Goal: Task Accomplishment & Management: Manage account settings

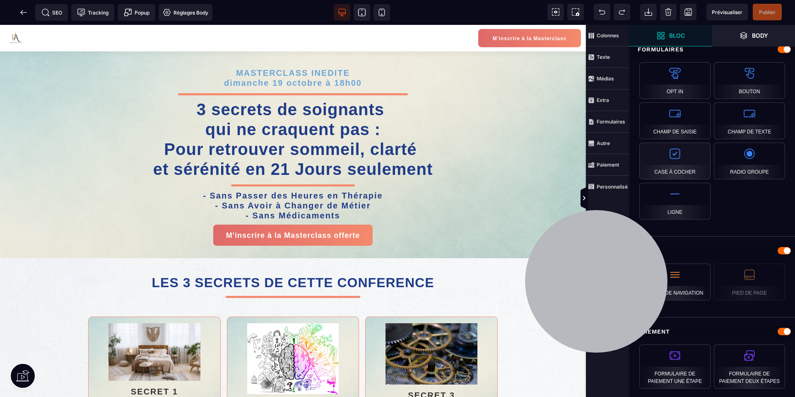
scroll to position [720, 0]
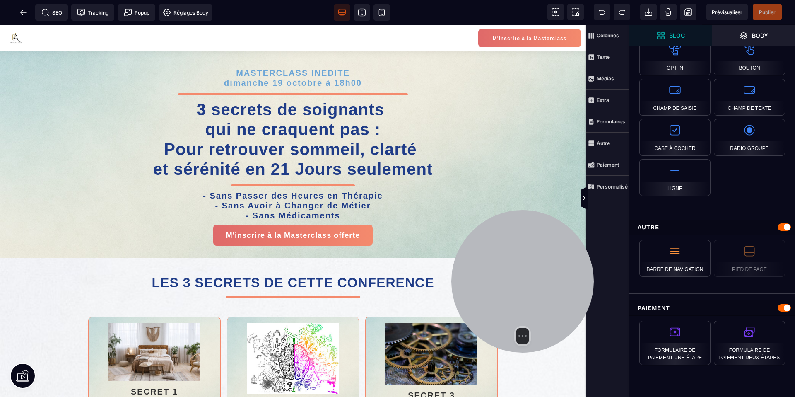
drag, startPoint x: 575, startPoint y: 273, endPoint x: 510, endPoint y: 273, distance: 65.5
click at [506, 273] on div at bounding box center [523, 281] width 143 height 143
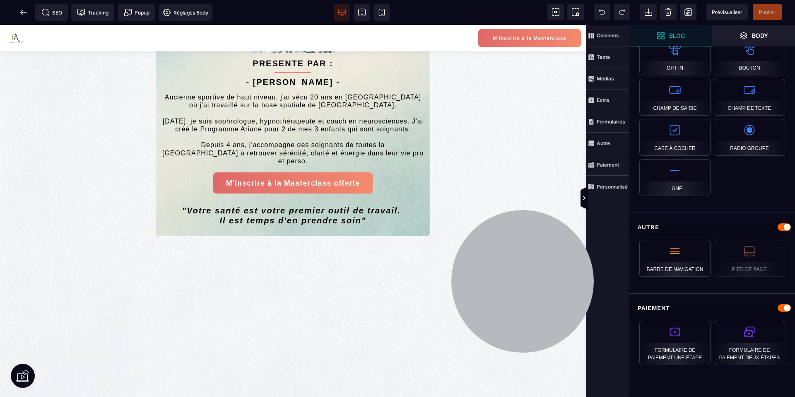
scroll to position [540, 0]
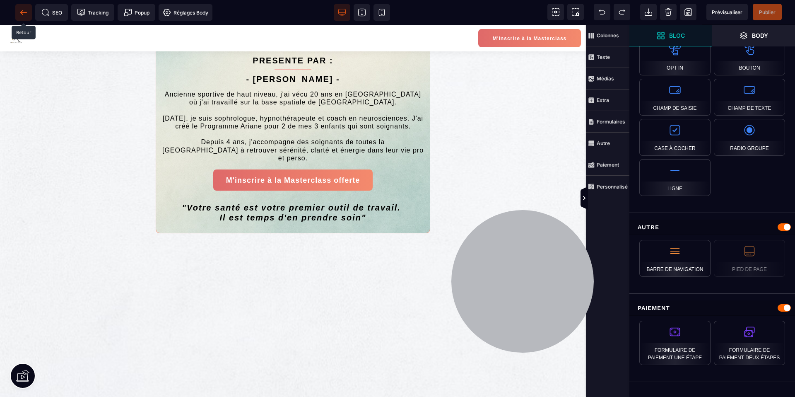
click at [21, 17] on span at bounding box center [23, 12] width 17 height 17
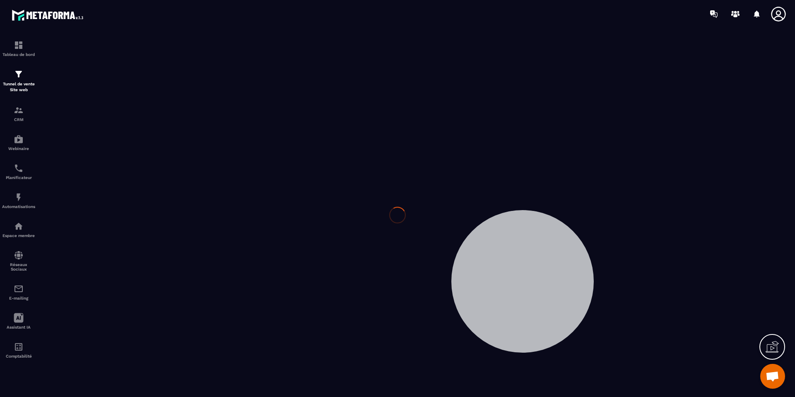
click at [778, 15] on icon at bounding box center [778, 14] width 15 height 15
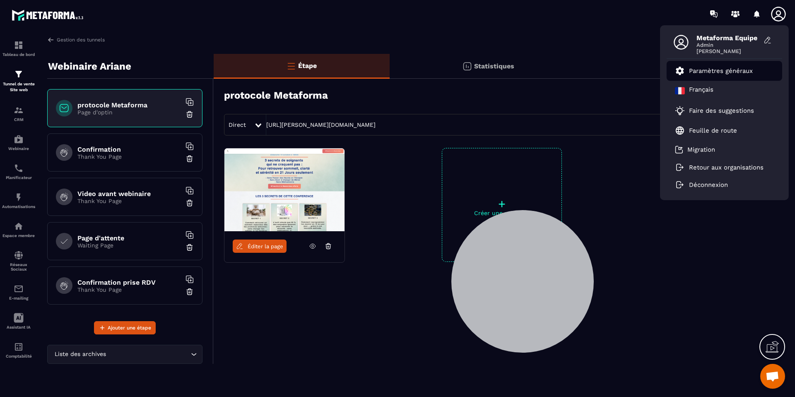
click at [735, 73] on p "Paramètres généraux" at bounding box center [721, 70] width 64 height 7
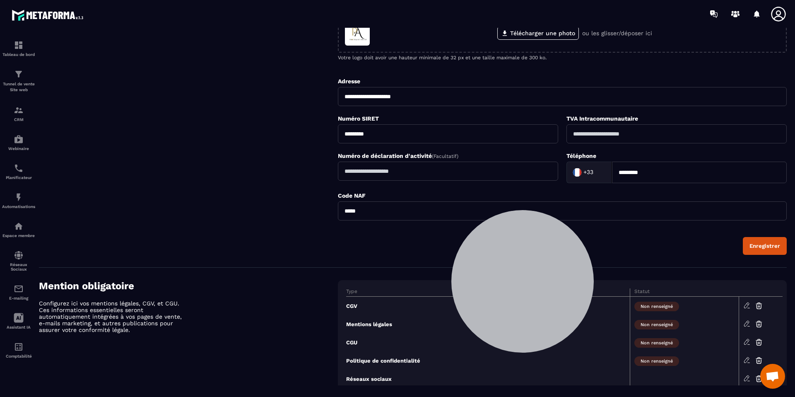
scroll to position [214, 0]
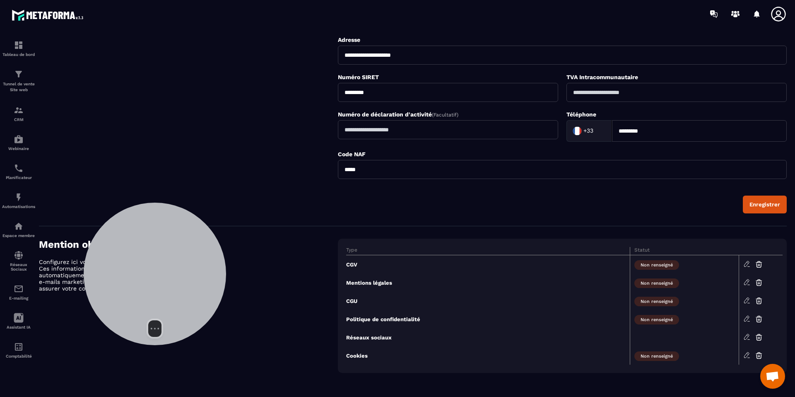
drag, startPoint x: 505, startPoint y: 288, endPoint x: 190, endPoint y: 287, distance: 314.9
click at [138, 280] on div at bounding box center [155, 274] width 143 height 143
click at [747, 264] on icon at bounding box center [747, 263] width 7 height 7
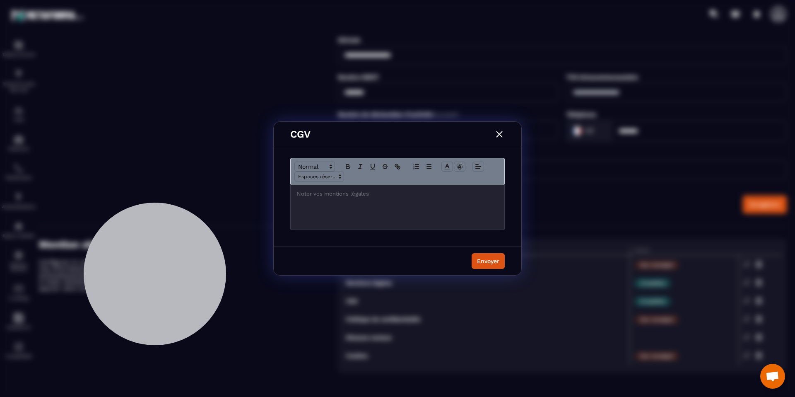
click at [498, 136] on img "Modal window" at bounding box center [499, 134] width 11 height 11
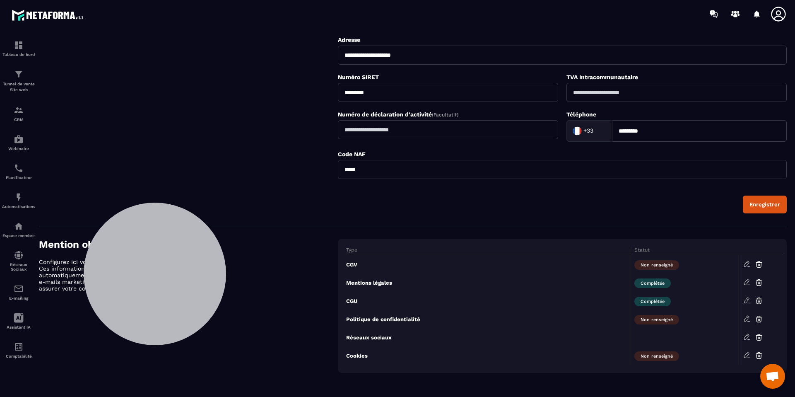
click at [745, 281] on icon at bounding box center [747, 281] width 7 height 7
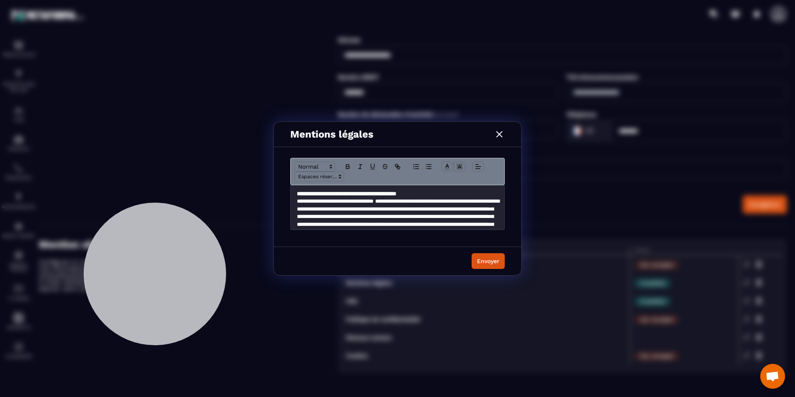
drag, startPoint x: 500, startPoint y: 133, endPoint x: 505, endPoint y: 134, distance: 5.1
click at [500, 133] on img "Modal window" at bounding box center [499, 134] width 11 height 11
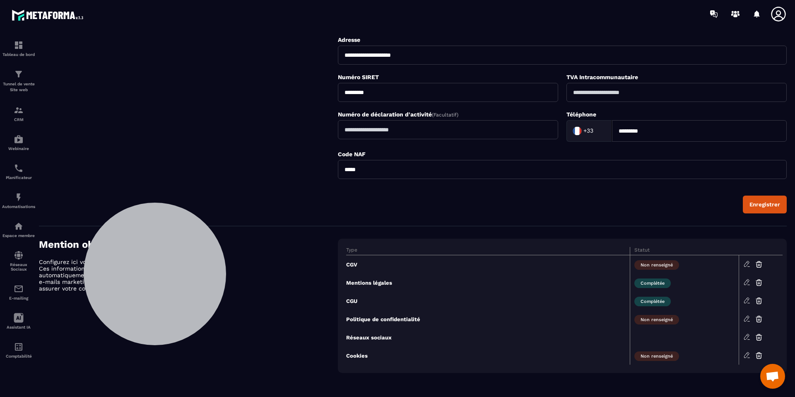
click at [746, 299] on icon at bounding box center [747, 299] width 5 height 5
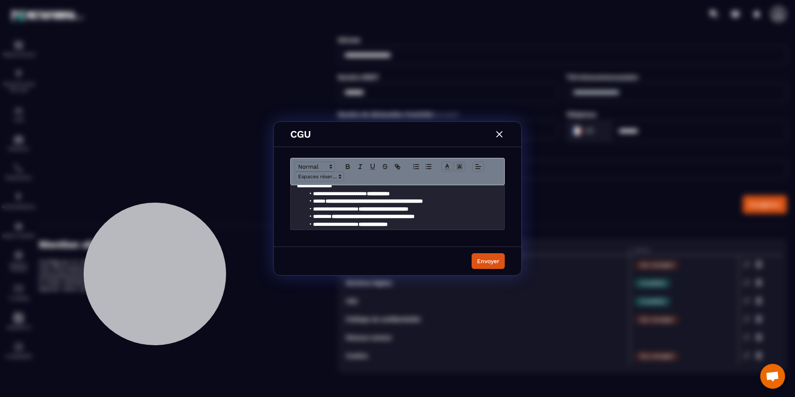
scroll to position [161, 0]
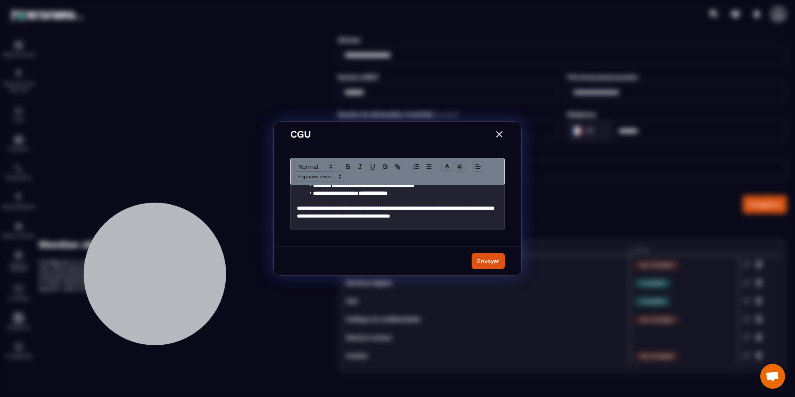
click at [503, 135] on img "Modal window" at bounding box center [499, 134] width 11 height 11
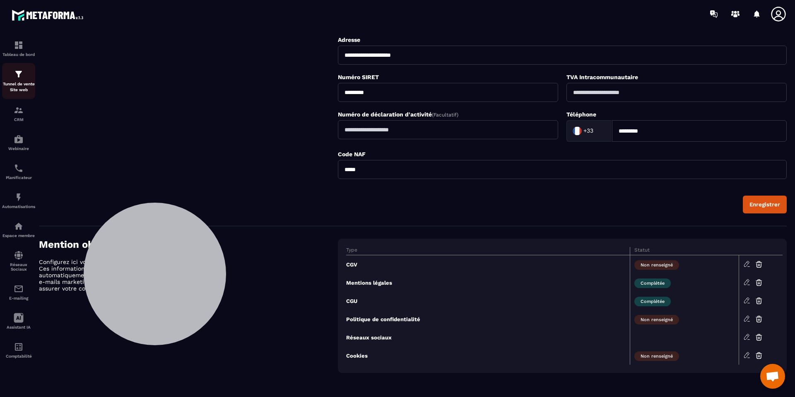
click at [14, 78] on img at bounding box center [19, 74] width 10 height 10
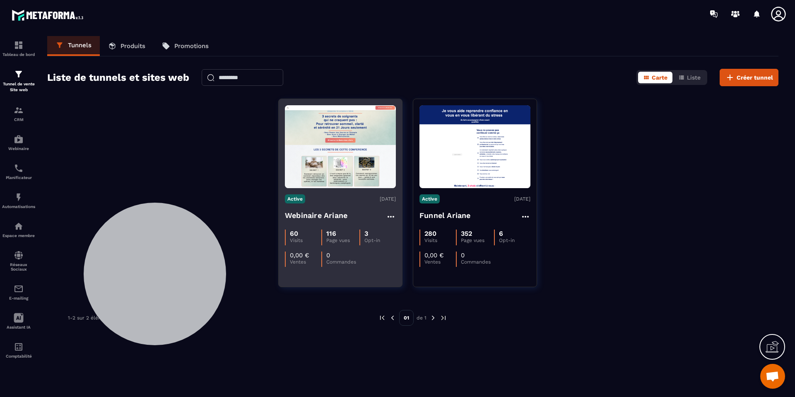
click at [334, 214] on h4 "Webinaire Ariane" at bounding box center [316, 216] width 63 height 12
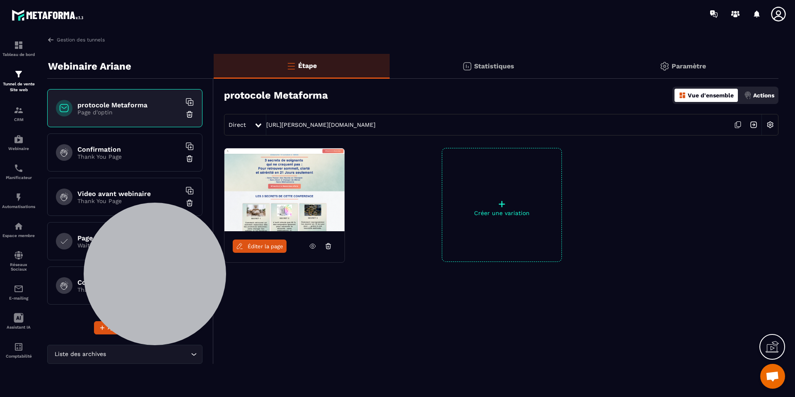
click at [280, 247] on span "Éditer la page" at bounding box center [266, 246] width 36 height 6
